Goal: Information Seeking & Learning: Learn about a topic

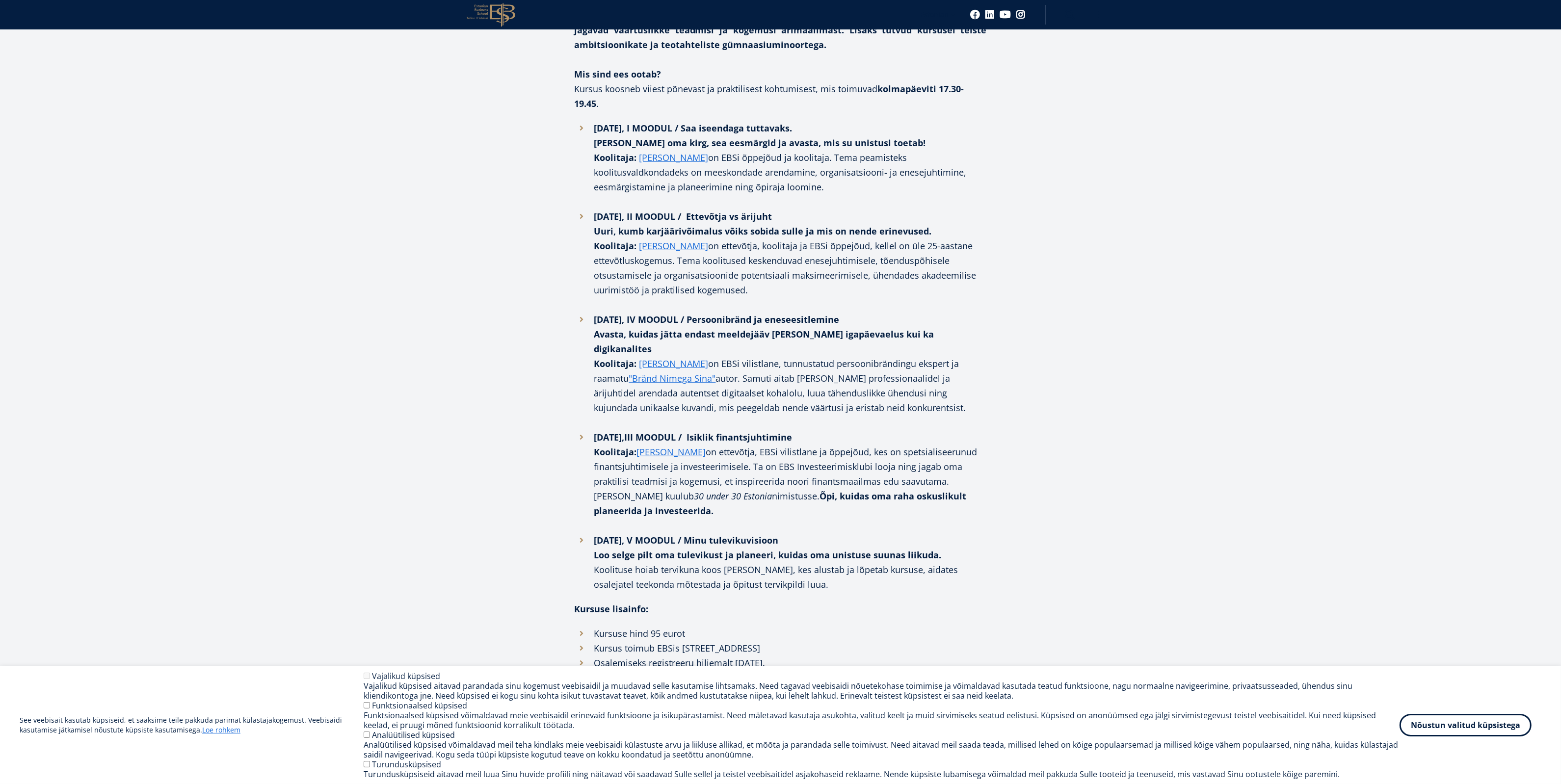
scroll to position [859, 0]
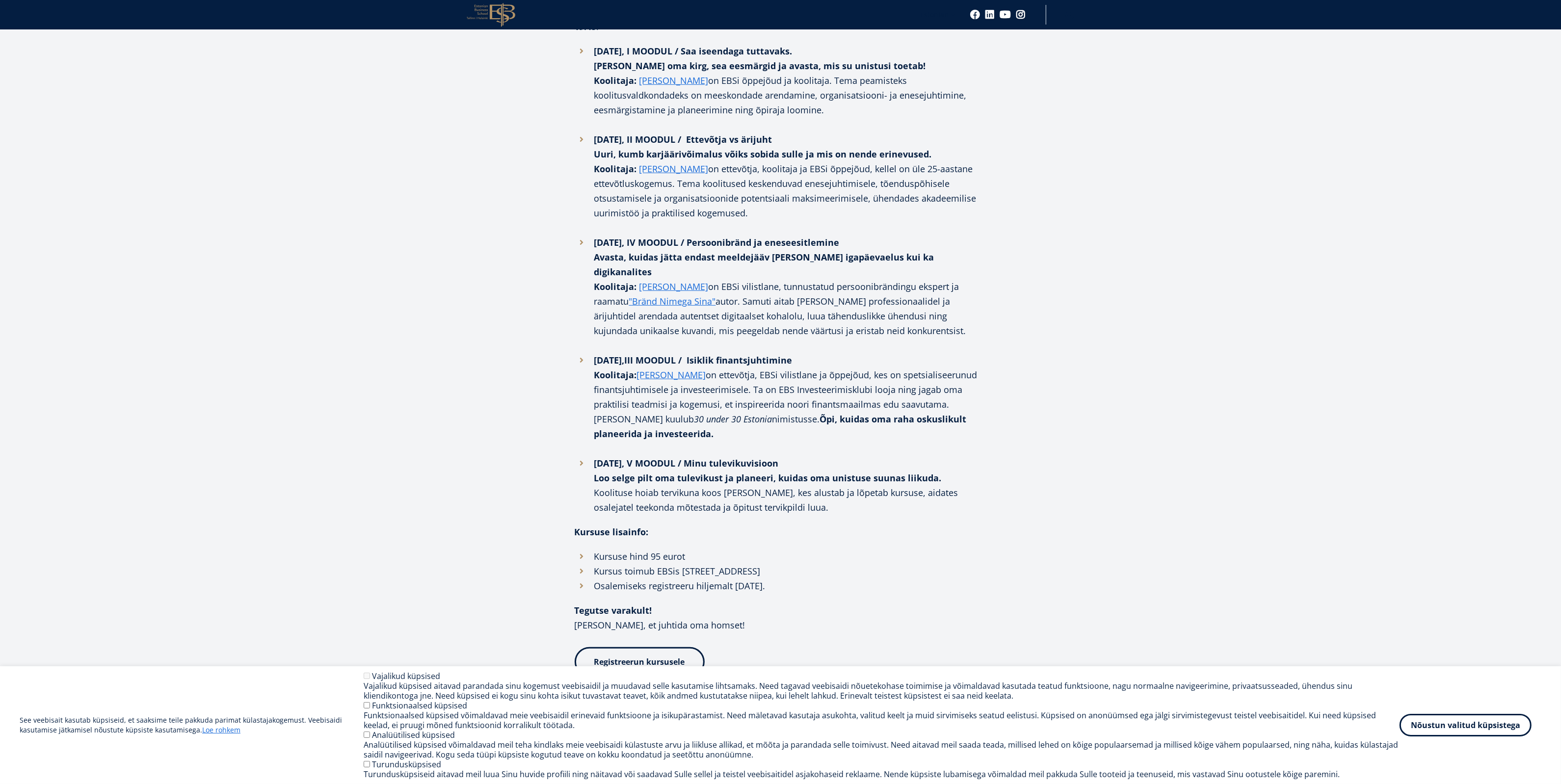
drag, startPoint x: 574, startPoint y: 450, endPoint x: 815, endPoint y: 502, distance: 246.5
click at [815, 502] on div "Kas oled mõelnud, et ettevõtlus või ärijuhtimine võiks olla Sinu tulevik? Tahak…" at bounding box center [780, 161] width 412 height 1030
drag, startPoint x: 748, startPoint y: 552, endPoint x: 574, endPoint y: 448, distance: 202.7
click at [573, 448] on div "Facebook Linkedin Email Kas oled mõelnud, et ettevõtlus või ärijuhtimine võiks …" at bounding box center [780, 312] width 520 height 1333
copy div "Kursuse lisainfo: Kursuse hind 95 eurot Kursus toimub EBSis Lauteri 3, Tallinn …"
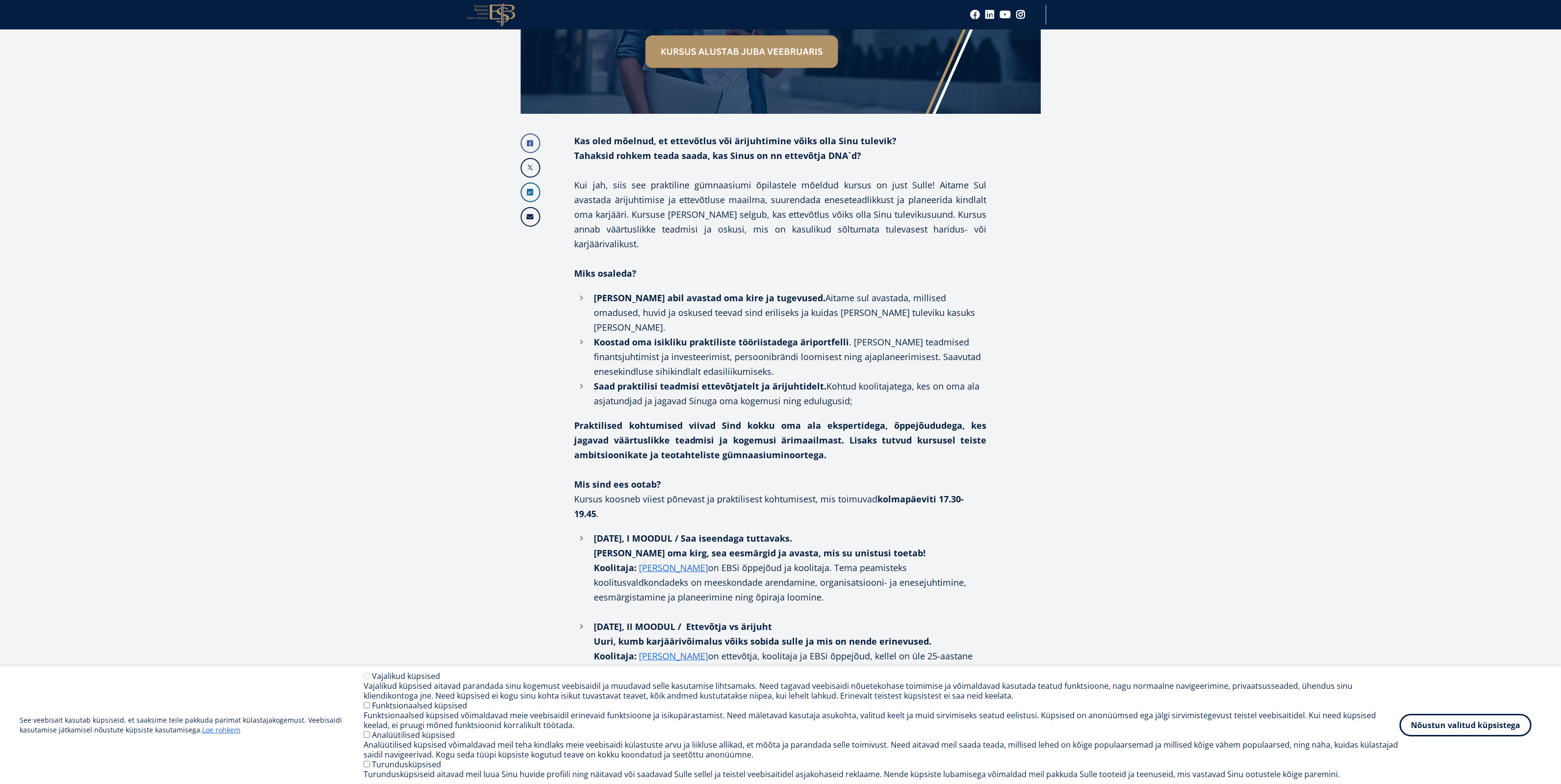
scroll to position [368, 0]
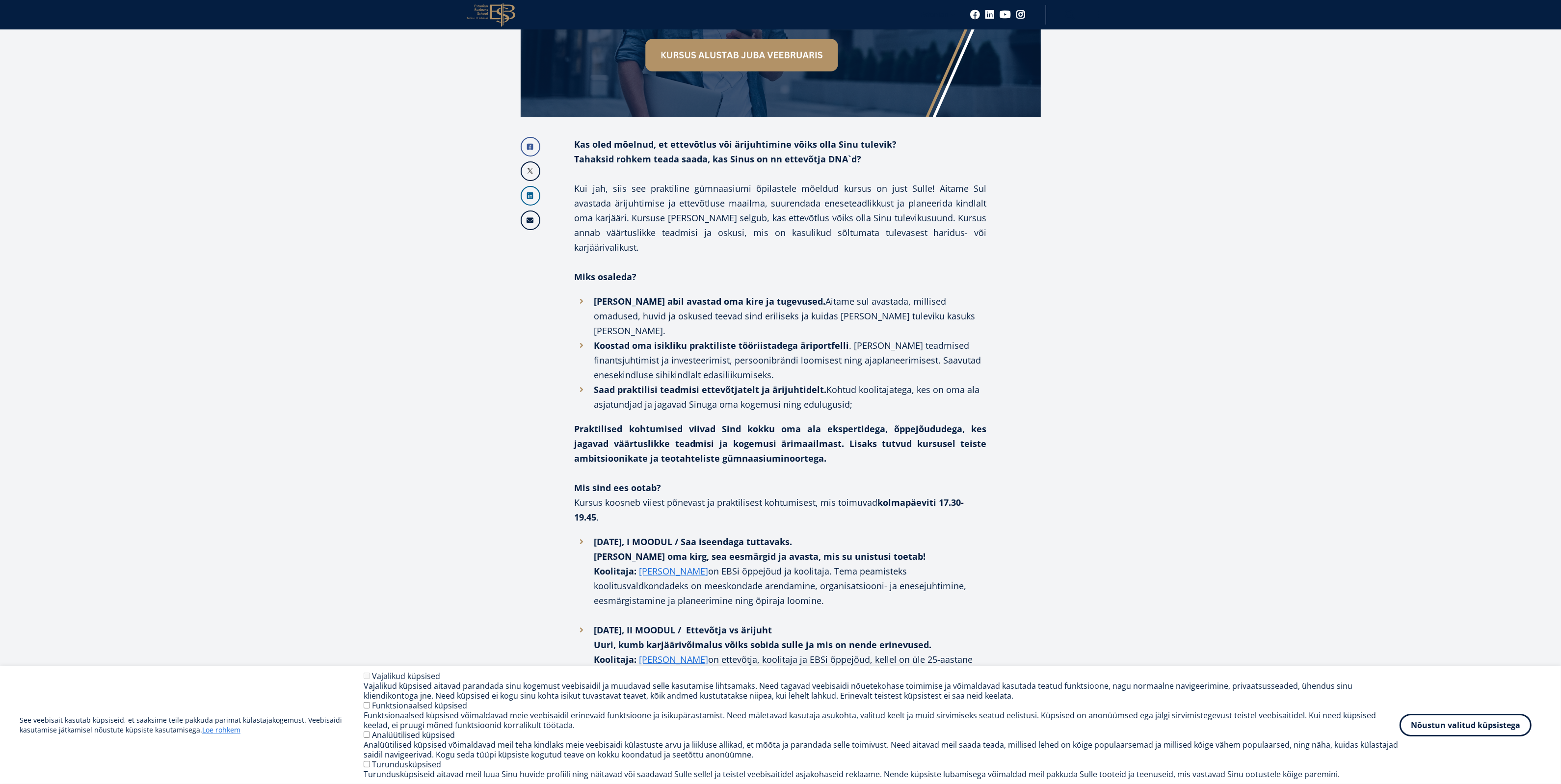
drag, startPoint x: 567, startPoint y: 217, endPoint x: 1001, endPoint y: 334, distance: 449.5
copy div "Miks osaleda? [PERSON_NAME] abil avastad oma kire ja tugevused. Aitame sul avas…"
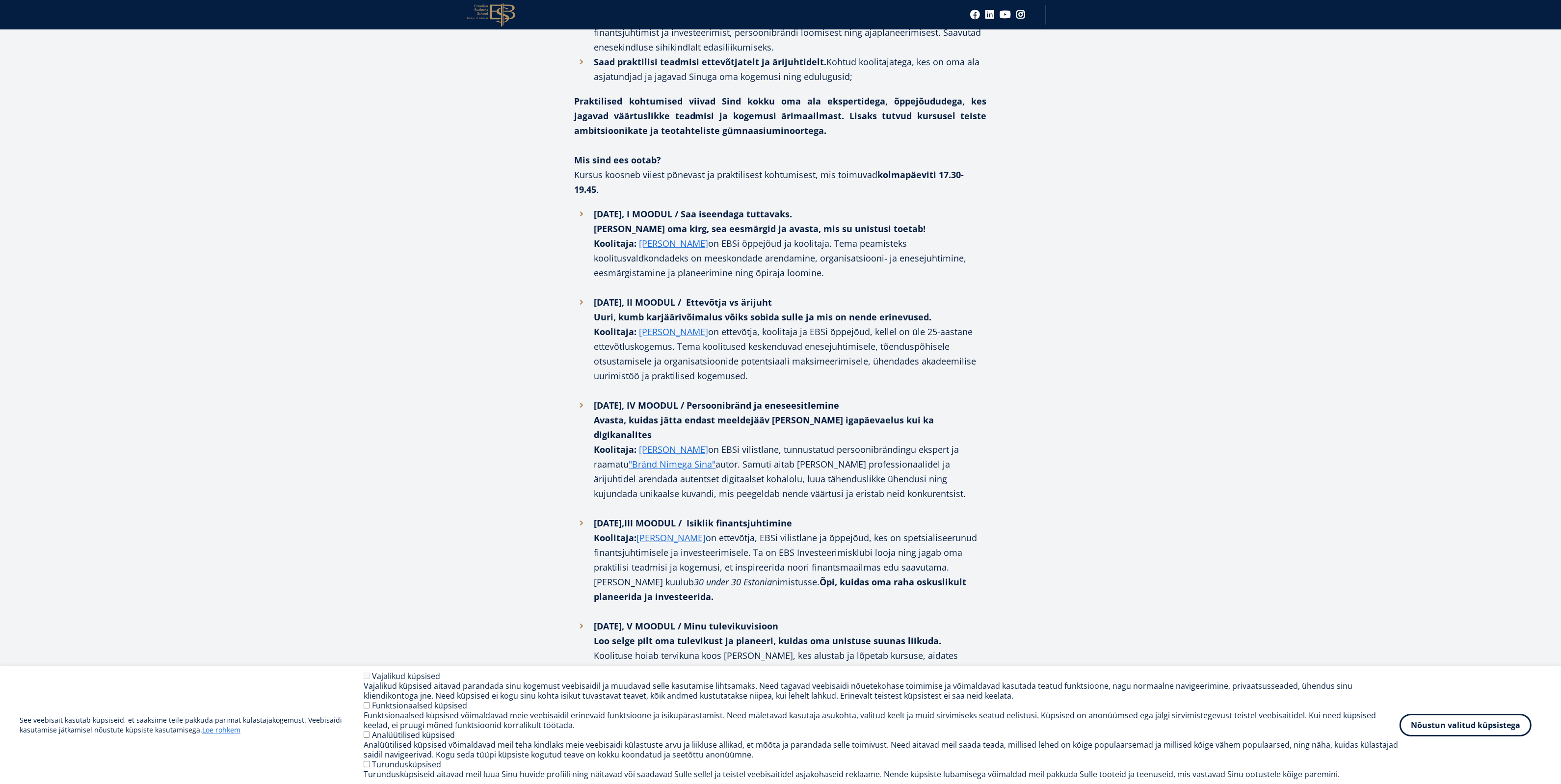
scroll to position [675, 0]
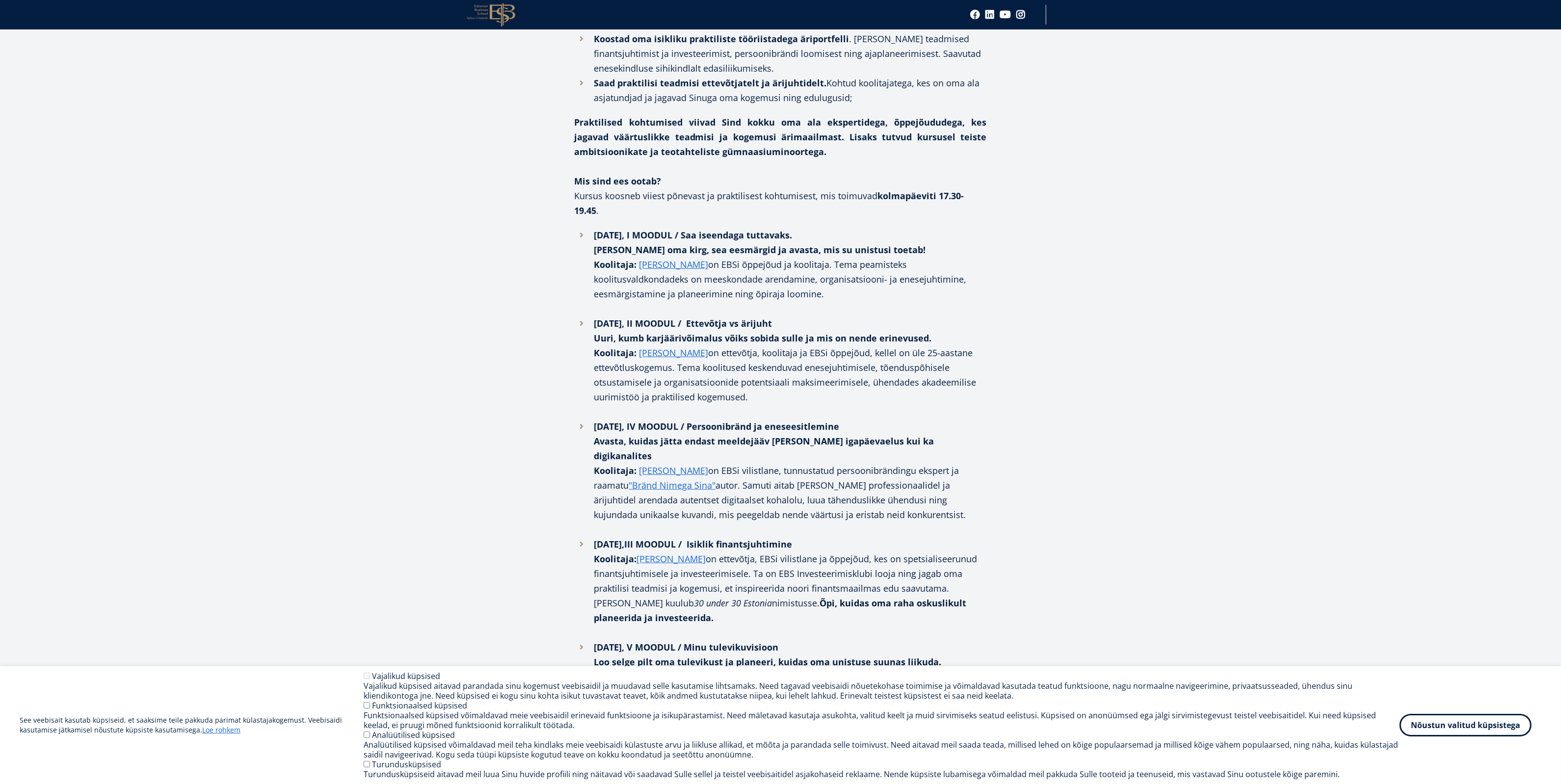
drag, startPoint x: 615, startPoint y: 197, endPoint x: 895, endPoint y: 206, distance: 280.1
click at [882, 228] on li "[DATE], I MOODUL / Saa iseendaga tuttavaks. Leia oma kirg, sea eesmärgid ja ava…" at bounding box center [780, 272] width 412 height 89
copy li "Koolitaja: [PERSON_NAME] on EBSi õppejõud ja koolitaja. Tema peamisteks koolitu…"
drag, startPoint x: 690, startPoint y: 285, endPoint x: 780, endPoint y: 322, distance: 97.3
click at [780, 322] on li "[DATE], II MOODUL / Ettevõtja vs ärijuht Uuri, kumb karjäärivõimalus võiks sobi…" at bounding box center [780, 367] width 412 height 103
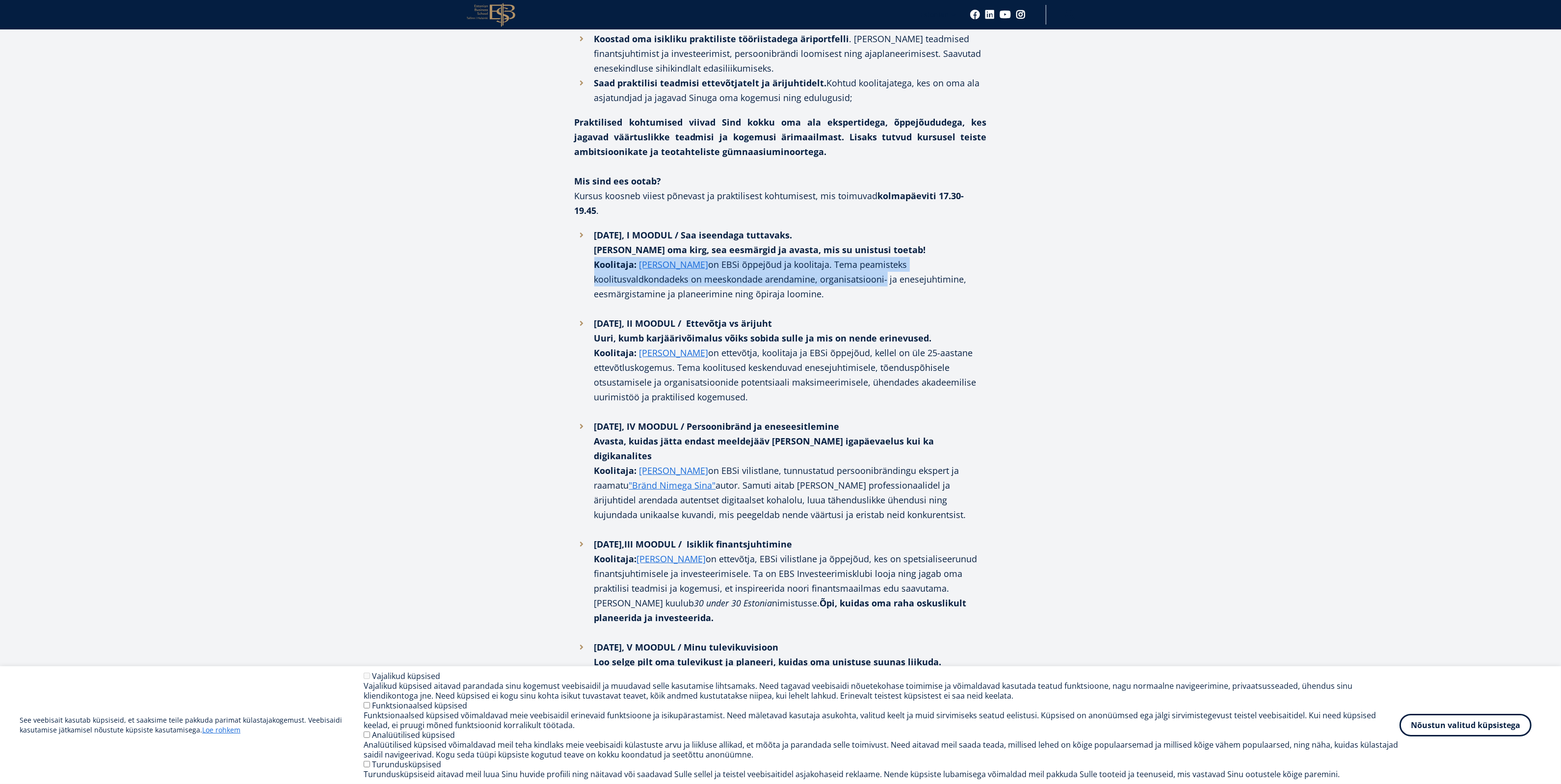
copy li "on ettevõtja, koolitaja ja EBSi õppejõud, kellel on üle 25-aastane ettevõtlusko…"
click at [728, 316] on li "[DATE], II MOODUL / Ettevõtja vs ärijuht Uuri, kumb karjäärivõimalus võiks sobi…" at bounding box center [780, 367] width 412 height 103
drag, startPoint x: 704, startPoint y: 285, endPoint x: 854, endPoint y: 283, distance: 150.0
click at [854, 316] on li "[DATE], II MOODUL / Ettevõtja vs ärijuht Uuri, kumb karjäärivõimalus võiks sobi…" at bounding box center [780, 367] width 412 height 103
copy li "ettevõtja, koolitaja ja EBSi õppejõud,"
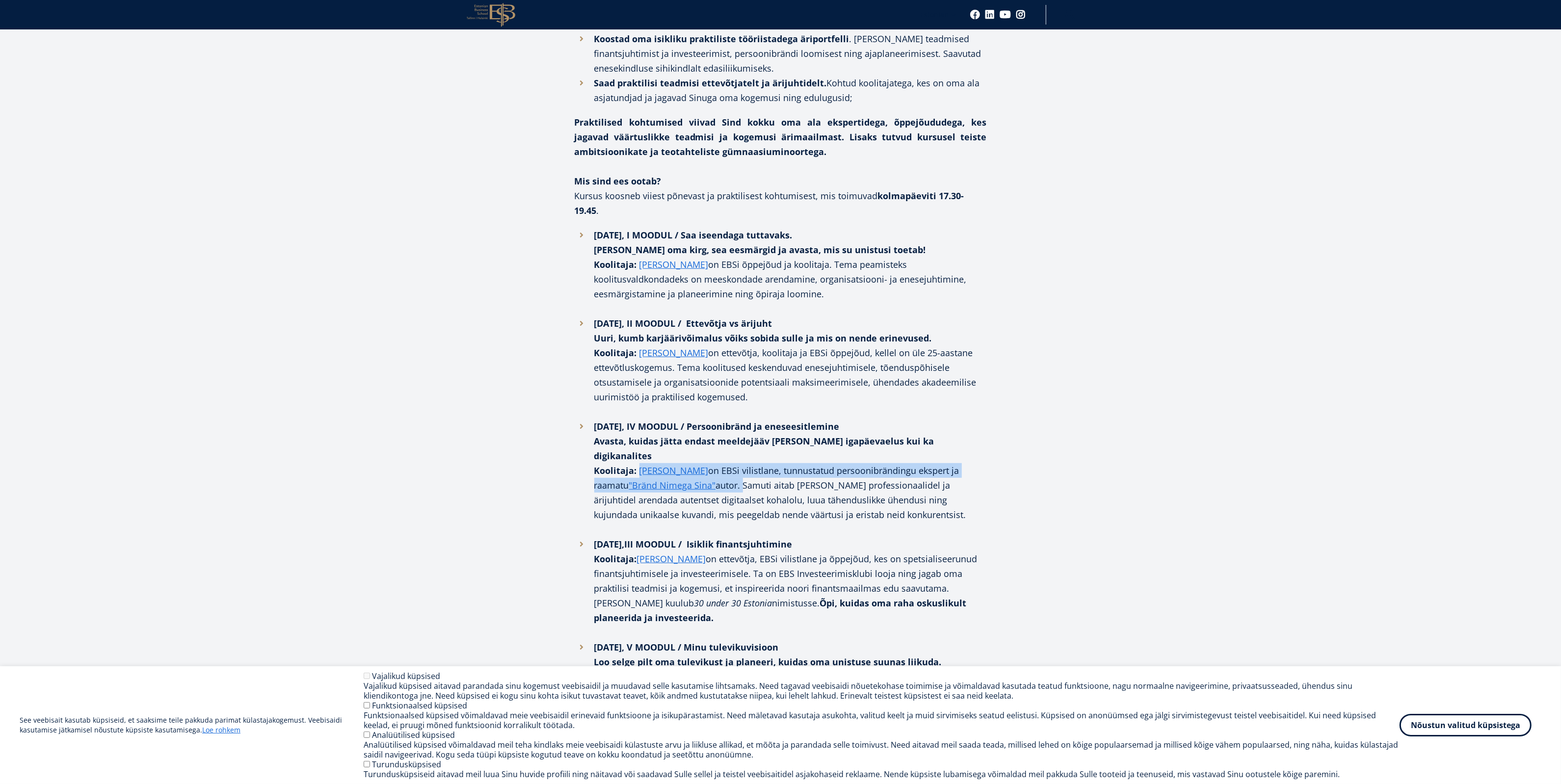
drag, startPoint x: 704, startPoint y: 399, endPoint x: 636, endPoint y: 383, distance: 69.9
click at [636, 419] on li "[DATE], IV MOODUL / Persoonibränd ja eneseesitlemine Avasta, kuidas jätta endas…" at bounding box center [780, 478] width 412 height 118
copy li "[PERSON_NAME] on EBSi vilistlane, tunnustatud persoonibrändingu ekspert ja raam…"
drag, startPoint x: 636, startPoint y: 477, endPoint x: 752, endPoint y: 521, distance: 124.1
click at [752, 537] on li "[DATE], III MOODUL / Isiklik finantsjuhtimine Koolitaja: [PERSON_NAME] on ettev…" at bounding box center [780, 588] width 412 height 103
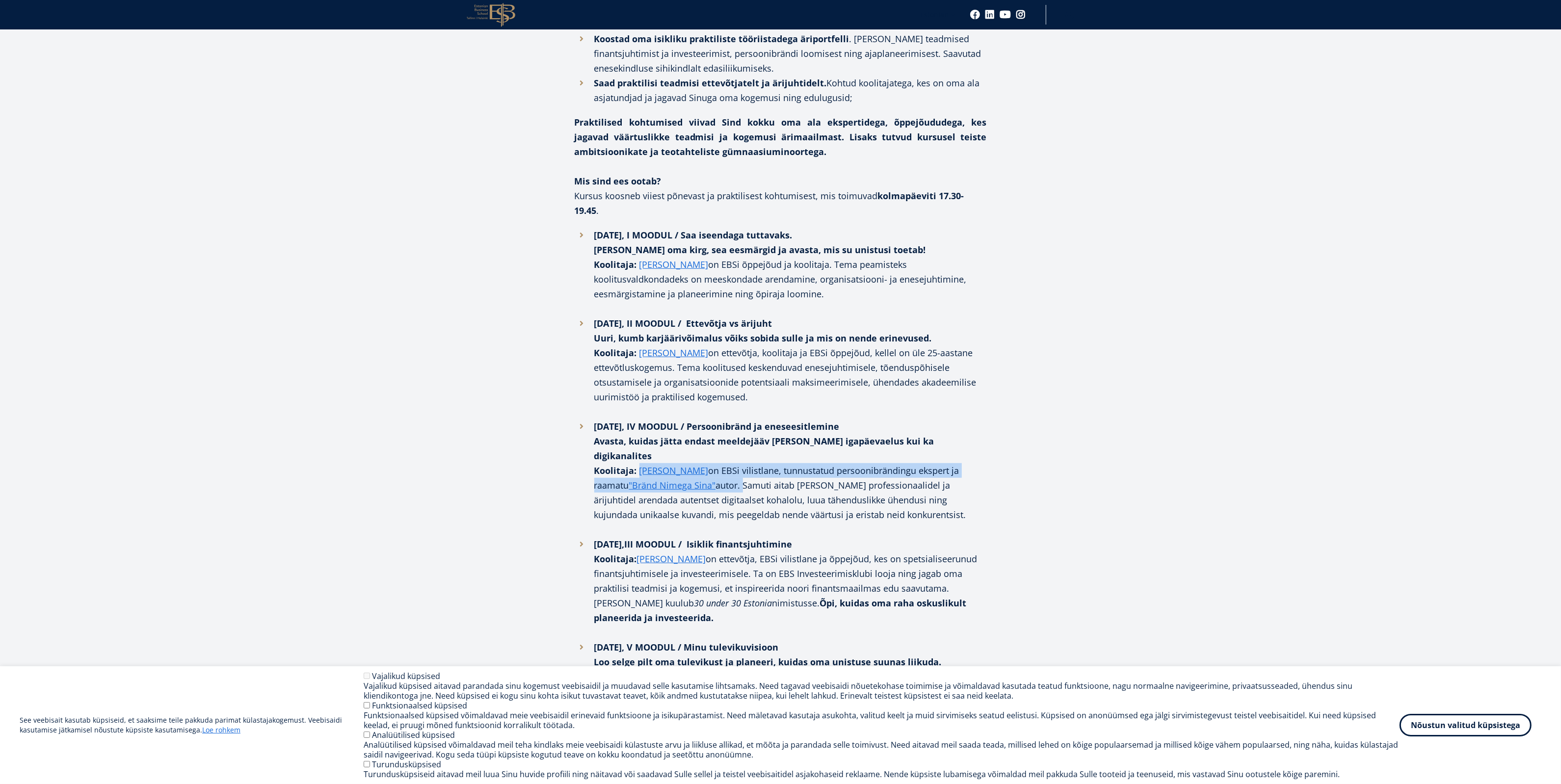
copy li "[PERSON_NAME] on ettevõtja, EBSi vilistlane ja õppejõud, kes on spetsialiseerun…"
drag, startPoint x: 592, startPoint y: 195, endPoint x: 849, endPoint y: 166, distance: 258.6
click at [877, 228] on li "[DATE], I MOODUL / Saa iseendaga tuttavaks. Leia oma kirg, sea eesmärgid ja ava…" at bounding box center [780, 272] width 412 height 89
copy li "Koolitaja: [PERSON_NAME] on EBSi õppejõud ja koolitaja. Tema peamisteks koolitu…"
drag, startPoint x: 591, startPoint y: 381, endPoint x: 877, endPoint y: 430, distance: 290.2
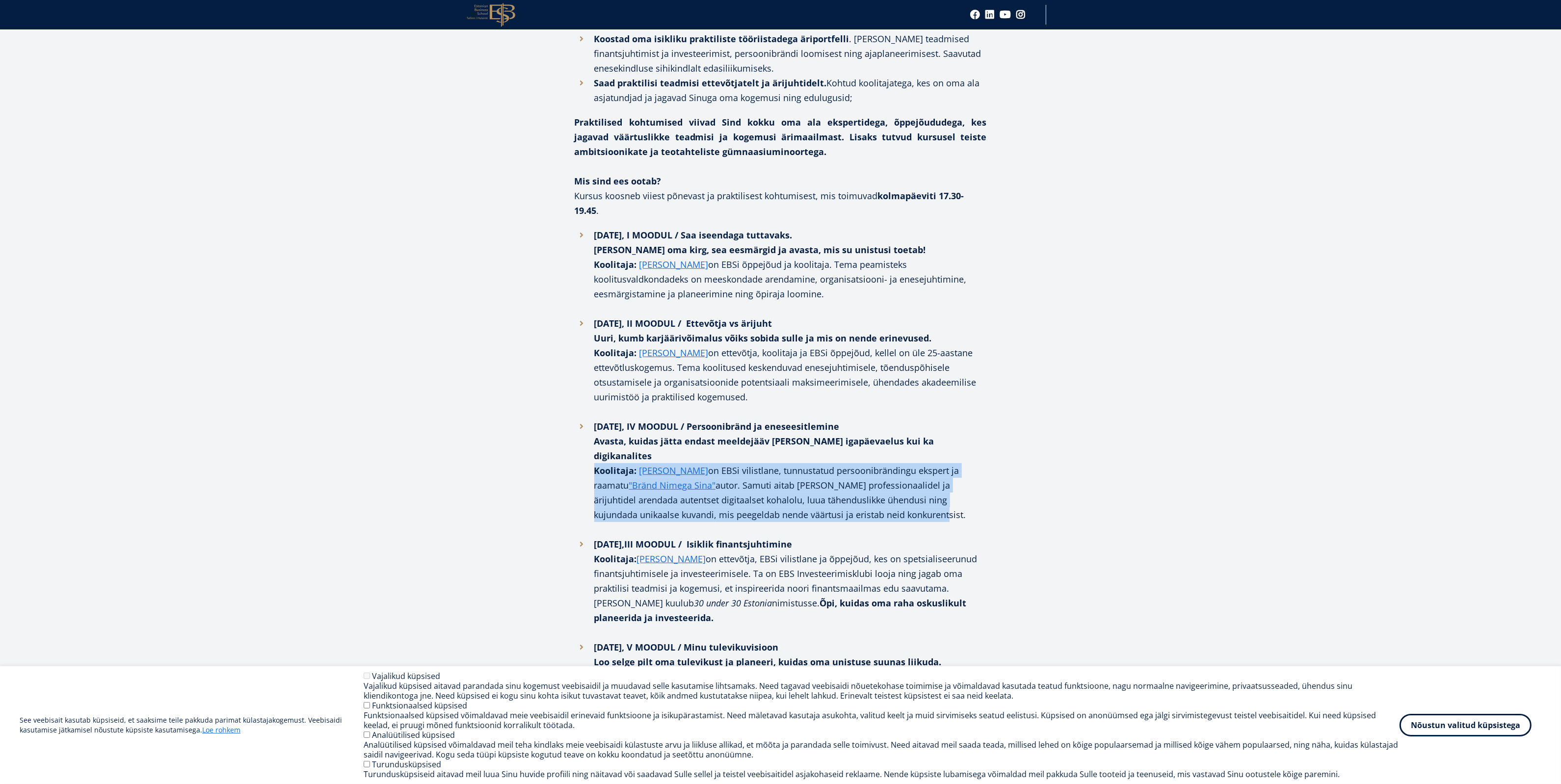
click at [874, 430] on li "[DATE], IV MOODUL / Persoonibränd ja eneseesitlemine Avasta, kuidas jätta endas…" at bounding box center [780, 478] width 412 height 118
copy li "Koolitaja: [PERSON_NAME] on EBSi vilistlane, tunnustatud persoonibrändingu eksp…"
drag, startPoint x: 594, startPoint y: 474, endPoint x: 746, endPoint y: 519, distance: 158.5
click at [749, 537] on li "[DATE], III MOODUL / Isiklik finantsjuhtimine Koolitaja: [PERSON_NAME] on ettev…" at bounding box center [780, 588] width 412 height 103
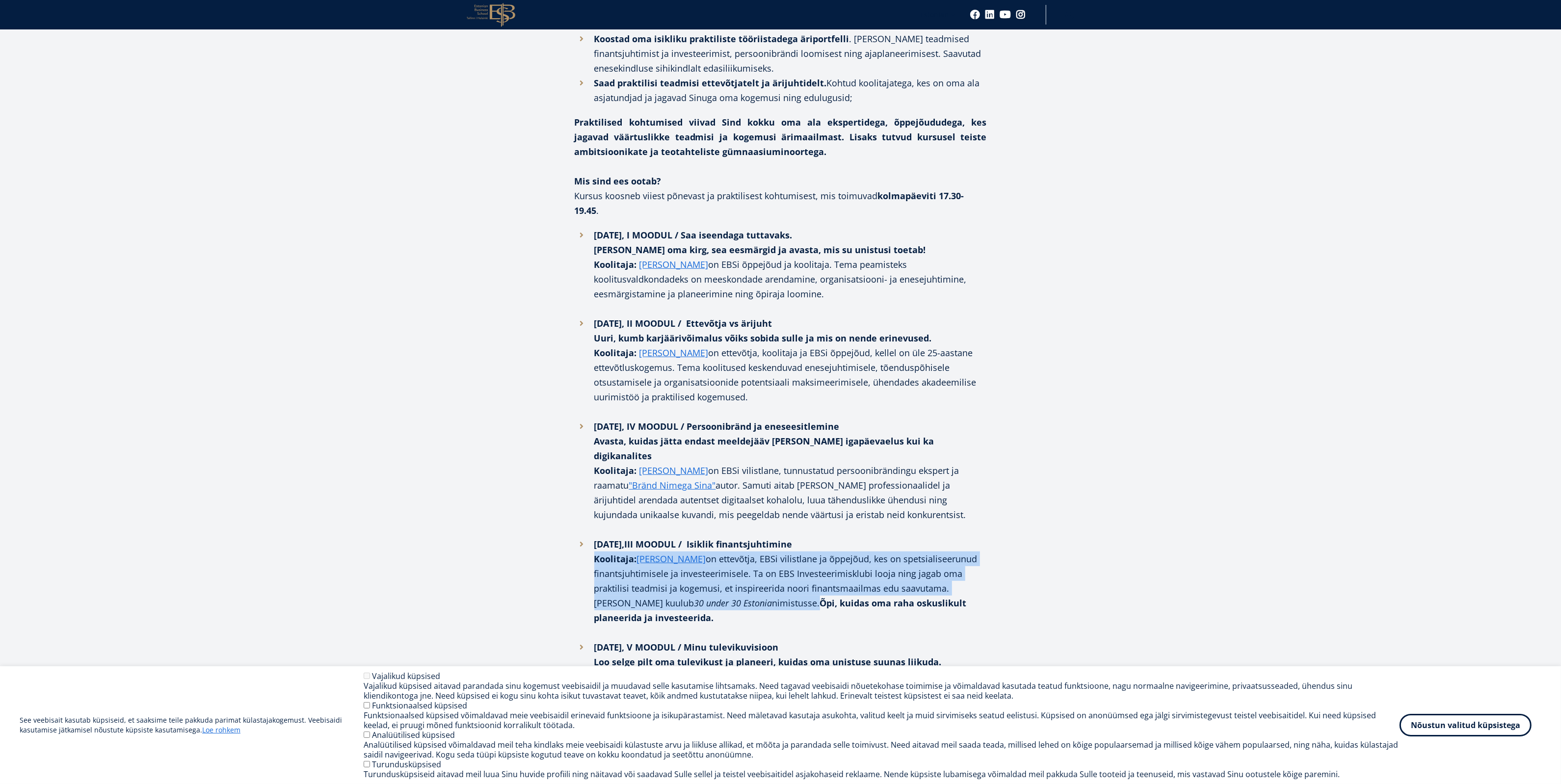
copy li "Koolitaja: [PERSON_NAME] on ettevõtja, EBSi vilistlane ja õppejõud, kes on spet…"
drag, startPoint x: 636, startPoint y: 285, endPoint x: 795, endPoint y: 253, distance: 162.2
click at [773, 328] on li "[DATE], II MOODUL / Ettevõtja vs ärijuht Uuri, kumb karjäärivõimalus võiks sobi…" at bounding box center [780, 367] width 412 height 103
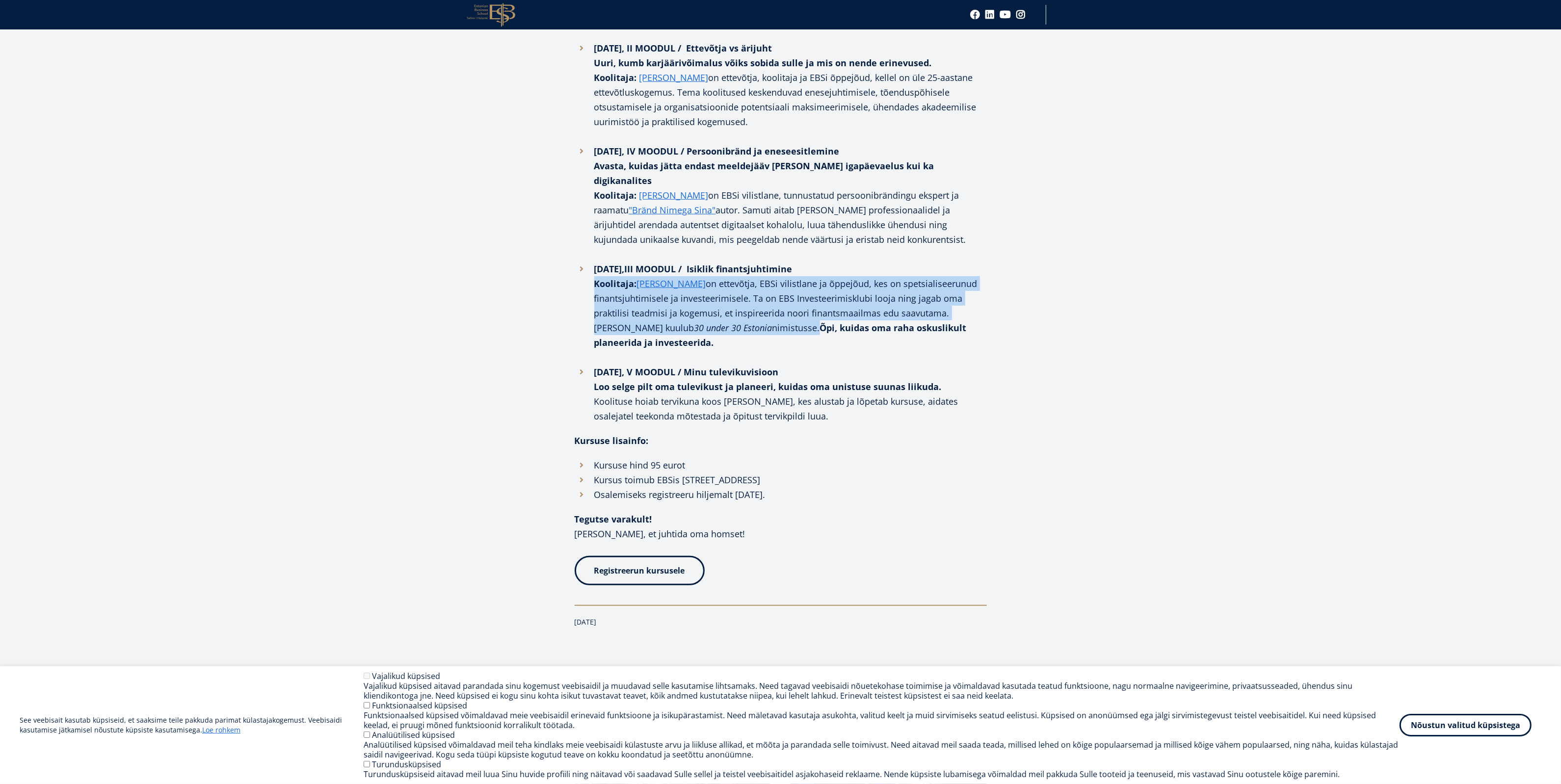
scroll to position [1104, 0]
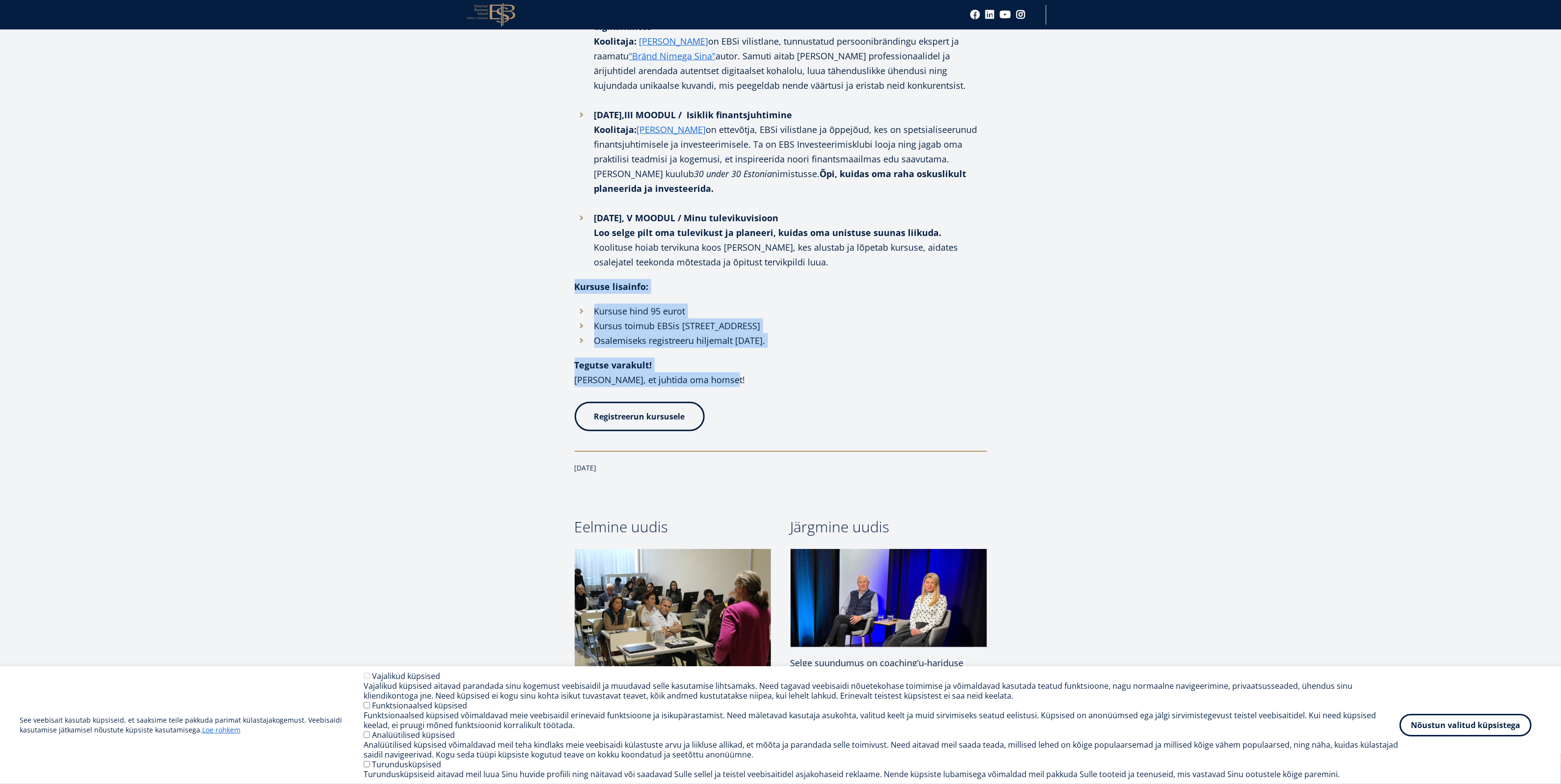
drag, startPoint x: 568, startPoint y: 209, endPoint x: 888, endPoint y: 189, distance: 320.6
click at [826, 295] on div "Facebook Linkedin Email Kas oled mõelnud, et ettevõtlus või ärijuhtimine võiks …" at bounding box center [780, 67] width 520 height 1333
